Goal: Find contact information: Find contact information

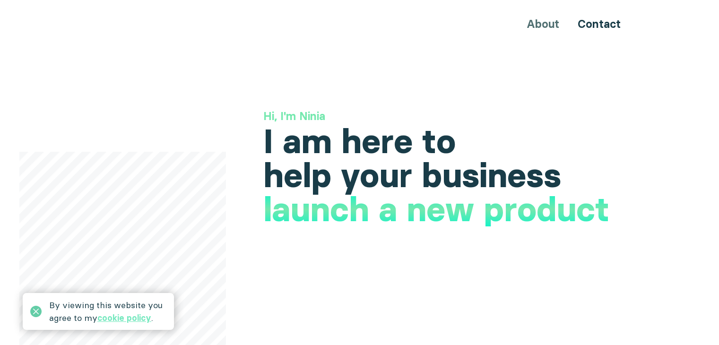
click at [32, 313] on icon at bounding box center [35, 311] width 11 height 11
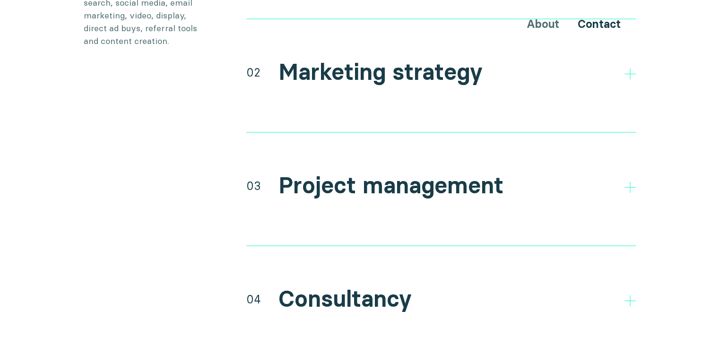
scroll to position [1889, 0]
click at [630, 181] on icon at bounding box center [629, 186] width 11 height 11
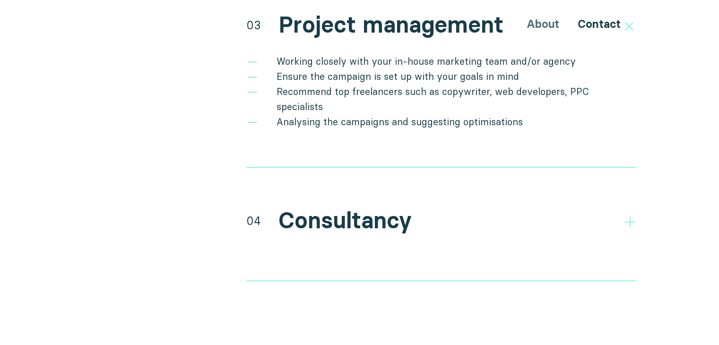
scroll to position [2067, 0]
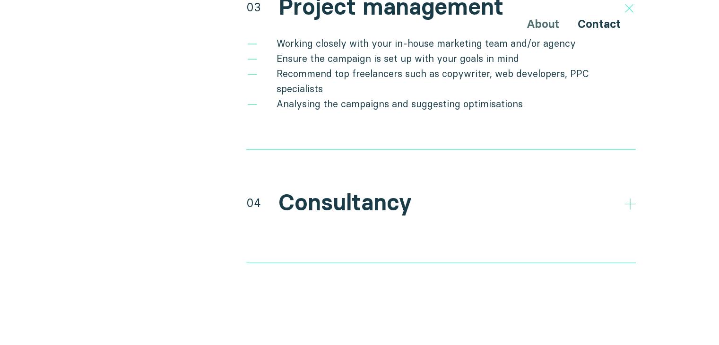
click at [629, 198] on polygon at bounding box center [629, 203] width 11 height 11
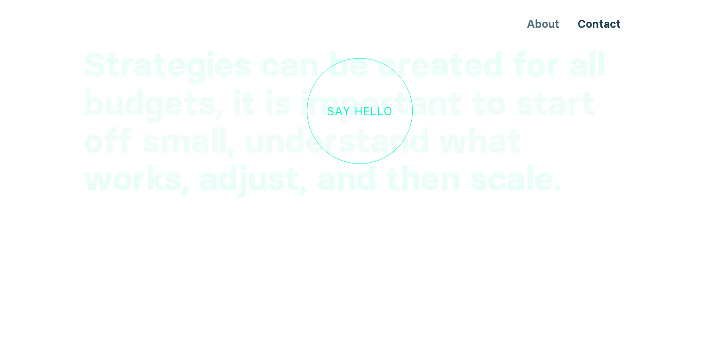
scroll to position [2909, 0]
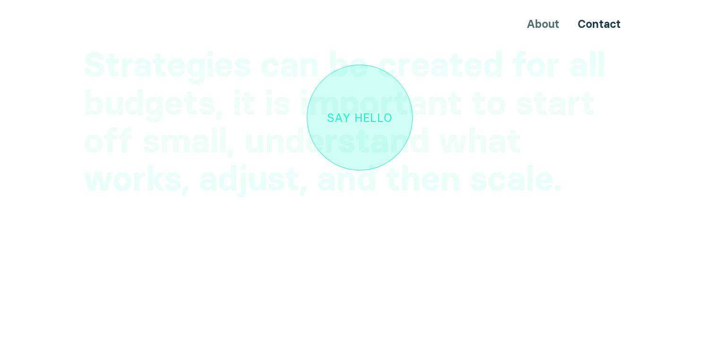
click at [361, 111] on div "Say hello" at bounding box center [359, 117] width 65 height 12
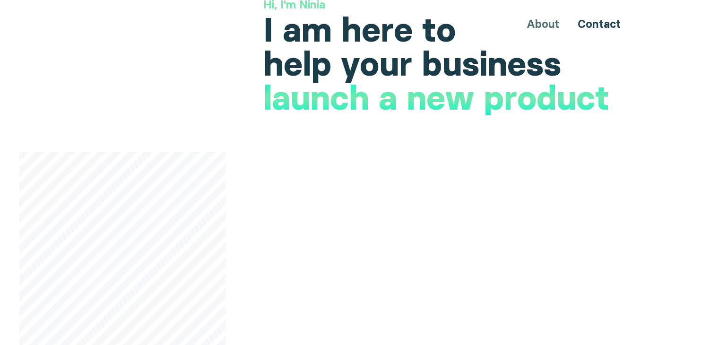
scroll to position [111, 0]
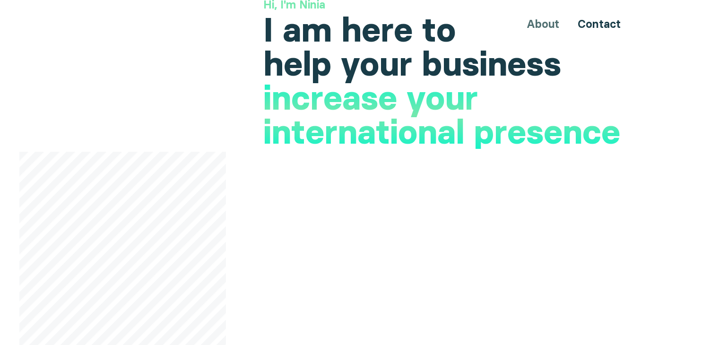
click at [540, 26] on div "About Contact" at bounding box center [359, 23] width 567 height 17
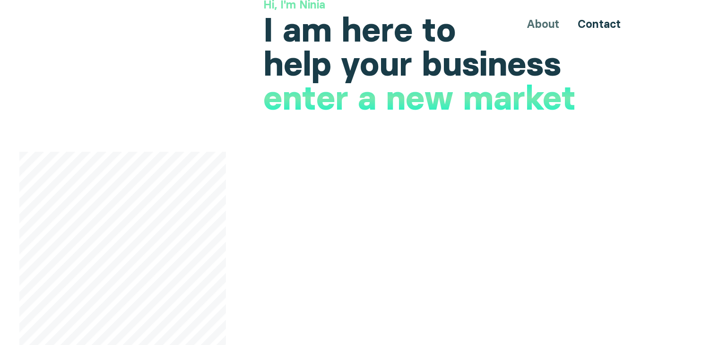
scroll to position [0, 0]
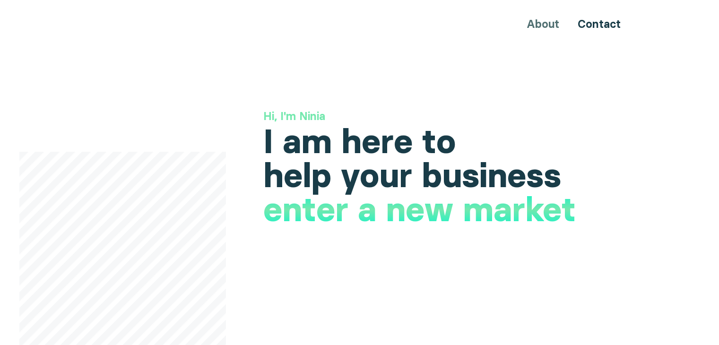
click at [537, 21] on div "About Contact" at bounding box center [359, 23] width 567 height 17
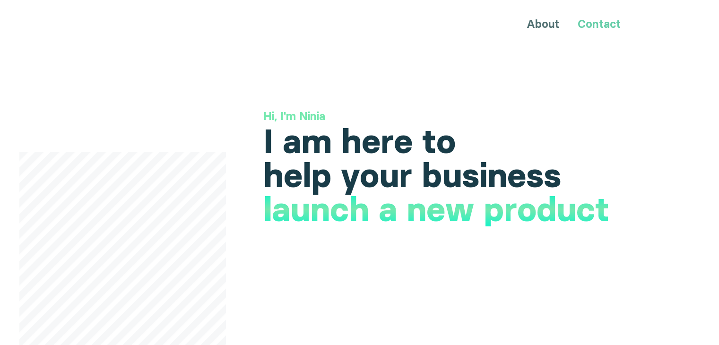
click at [599, 17] on link "Contact" at bounding box center [598, 24] width 43 height 14
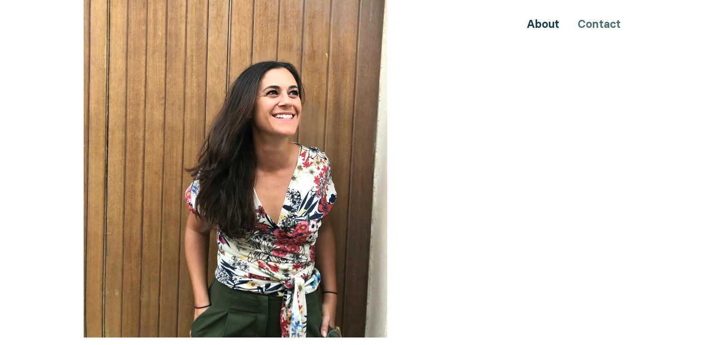
scroll to position [364, 0]
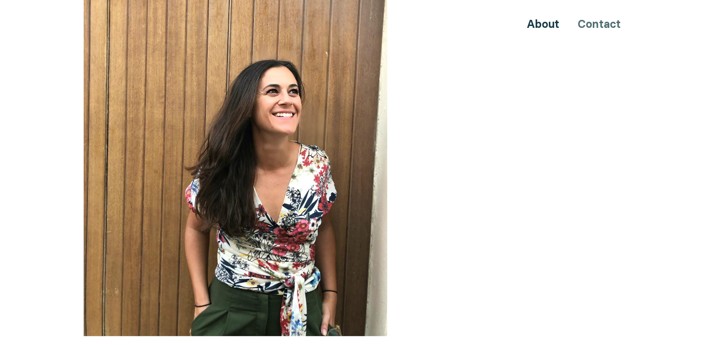
click at [643, 161] on div "Ninia is a freelance digital marketing strategy consultant based in [GEOGRAPHIC…" at bounding box center [359, 235] width 567 height 1012
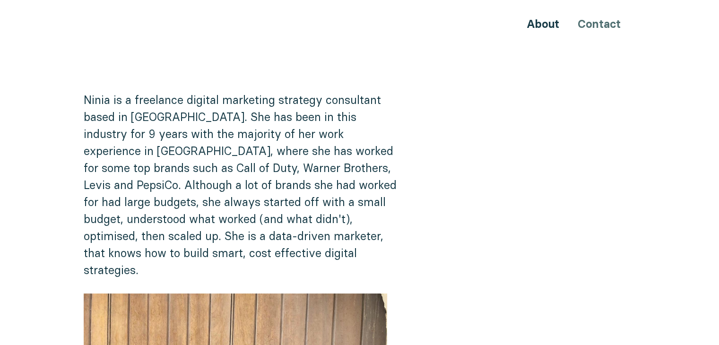
scroll to position [2, 0]
